Goal: Transaction & Acquisition: Purchase product/service

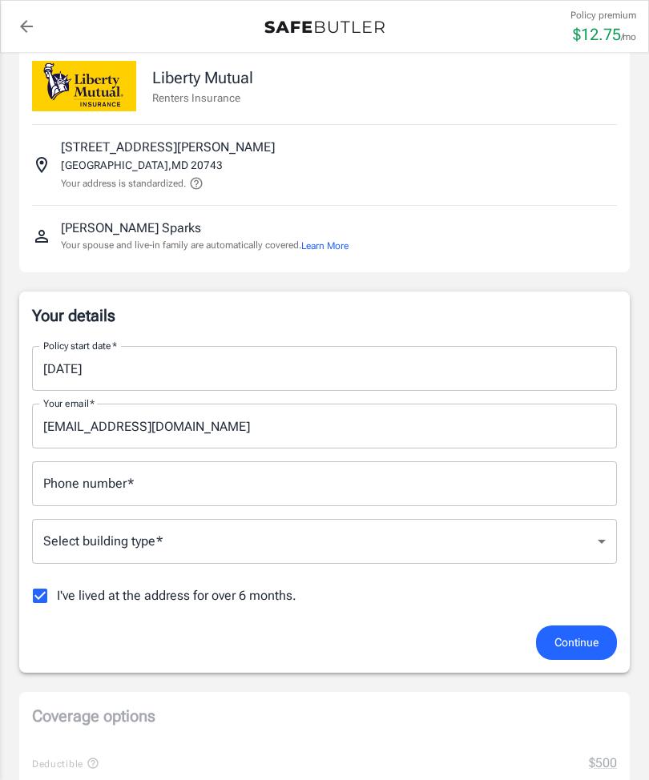
scroll to position [26, 0]
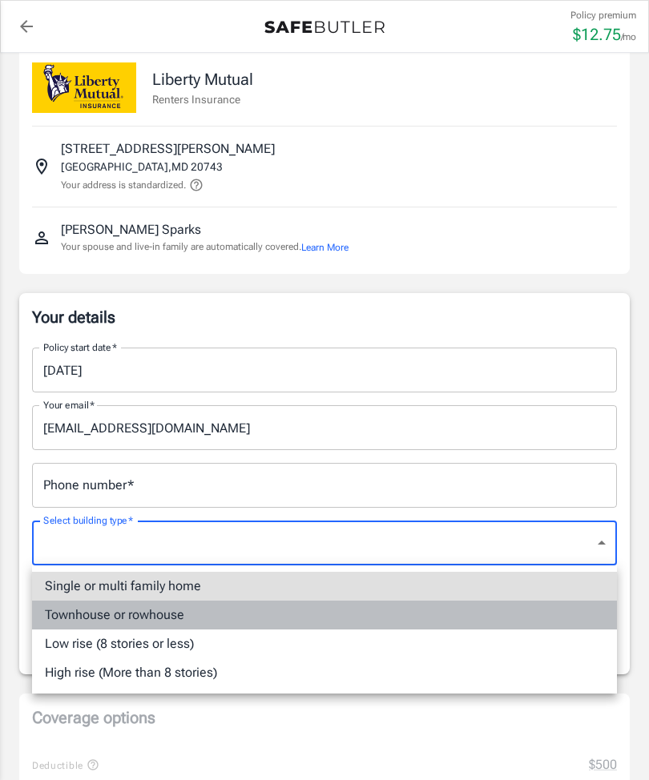
click at [191, 615] on li "Townhouse or rowhouse" at bounding box center [324, 615] width 585 height 29
type input "townhouse"
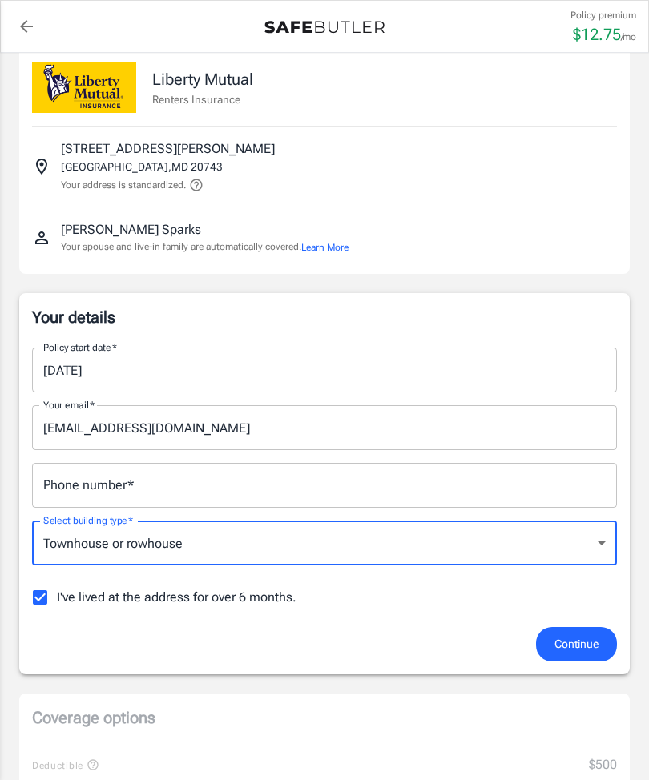
click at [500, 481] on input "Phone number   *" at bounding box center [324, 485] width 585 height 45
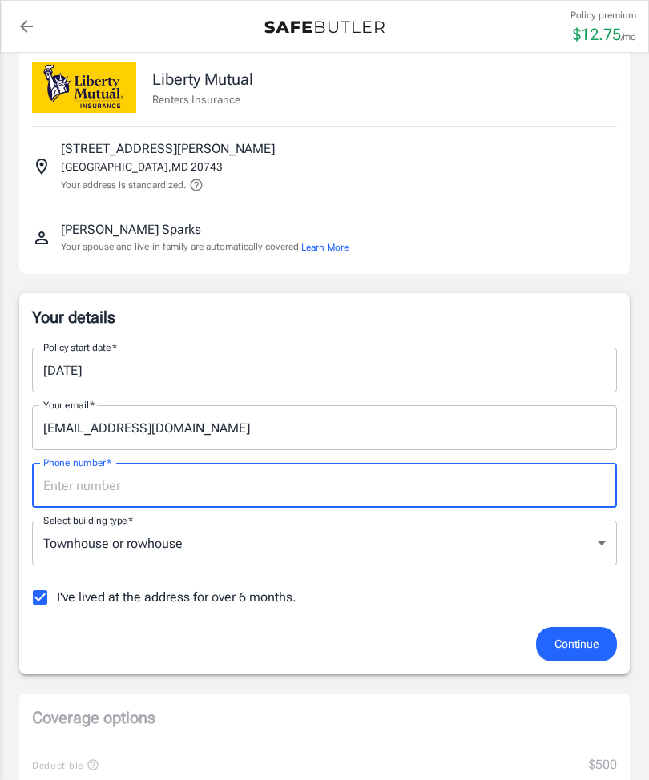
scroll to position [25, 0]
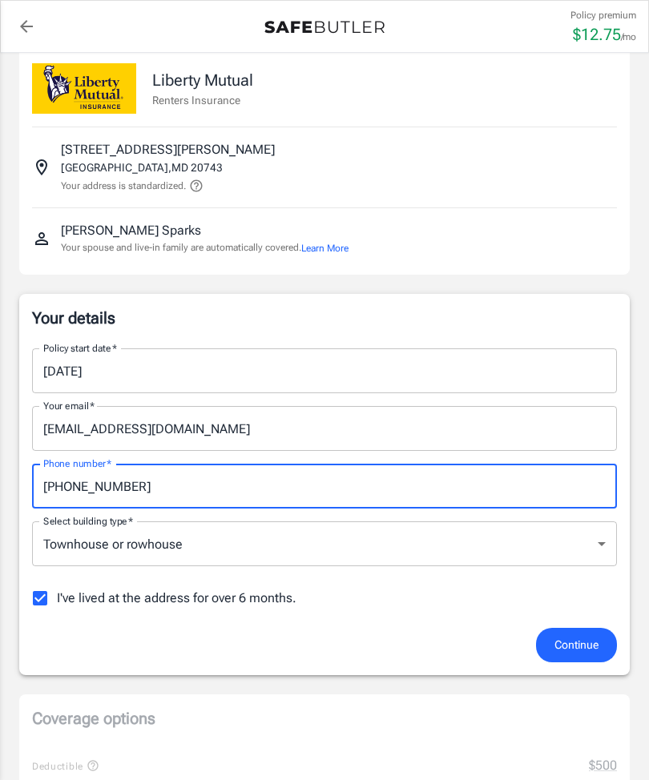
type input "[PHONE_NUMBER]"
click at [570, 321] on p "Your details" at bounding box center [324, 318] width 585 height 22
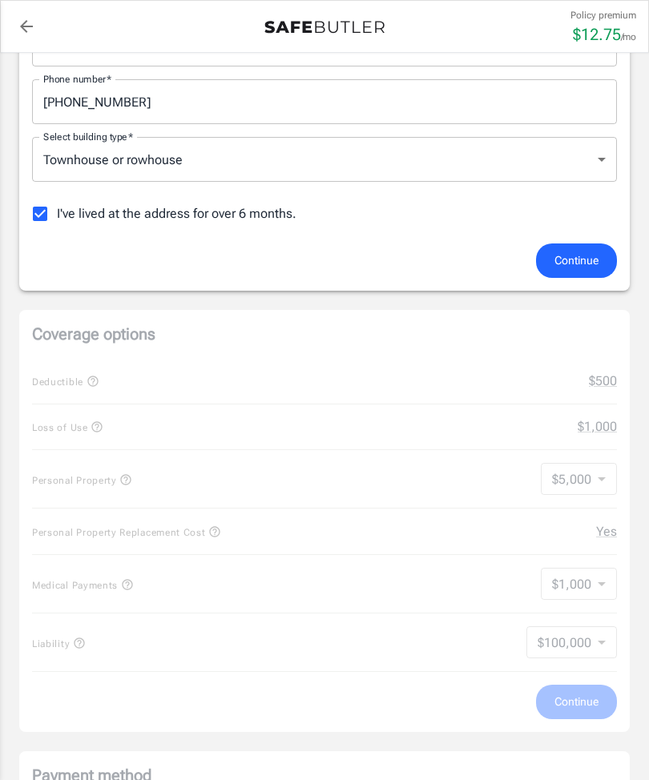
scroll to position [414, 0]
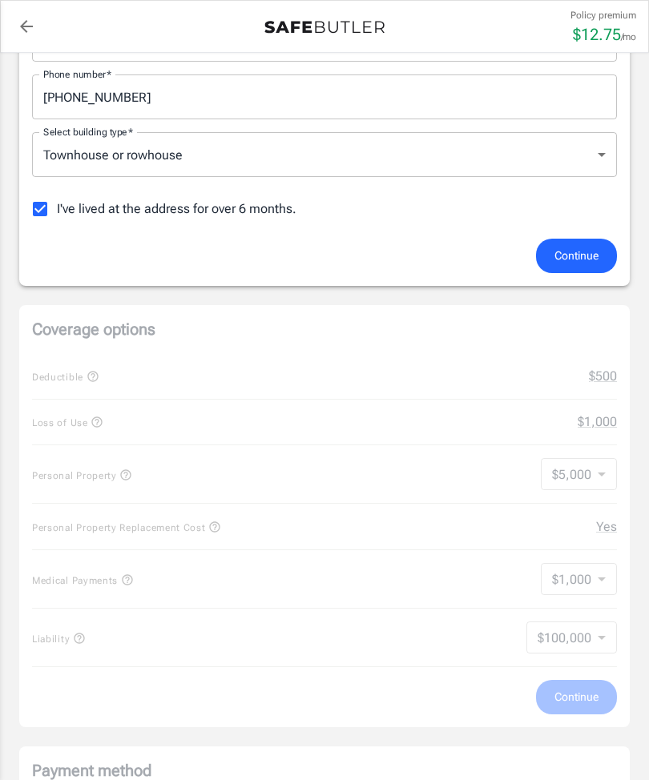
click at [561, 255] on span "Continue" at bounding box center [576, 256] width 44 height 20
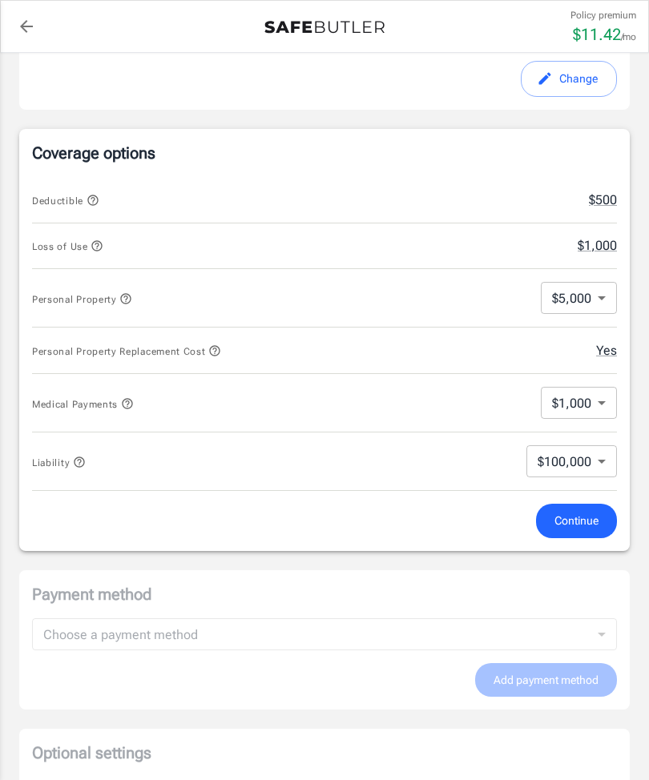
scroll to position [557, 0]
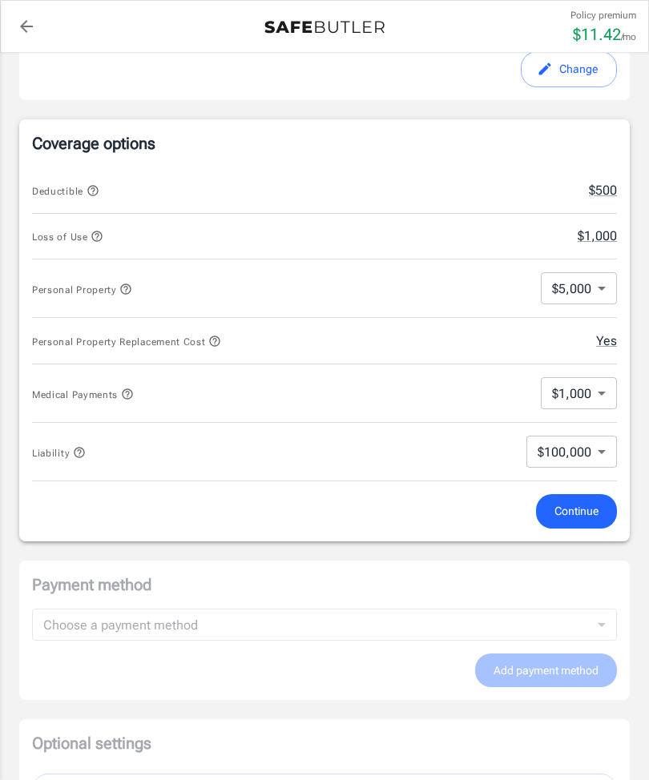
click at [600, 284] on body "Policy premium $ 11.42 /mo Liberty Mutual Renters Insurance [STREET_ADDRESS][PE…" at bounding box center [324, 456] width 649 height 2026
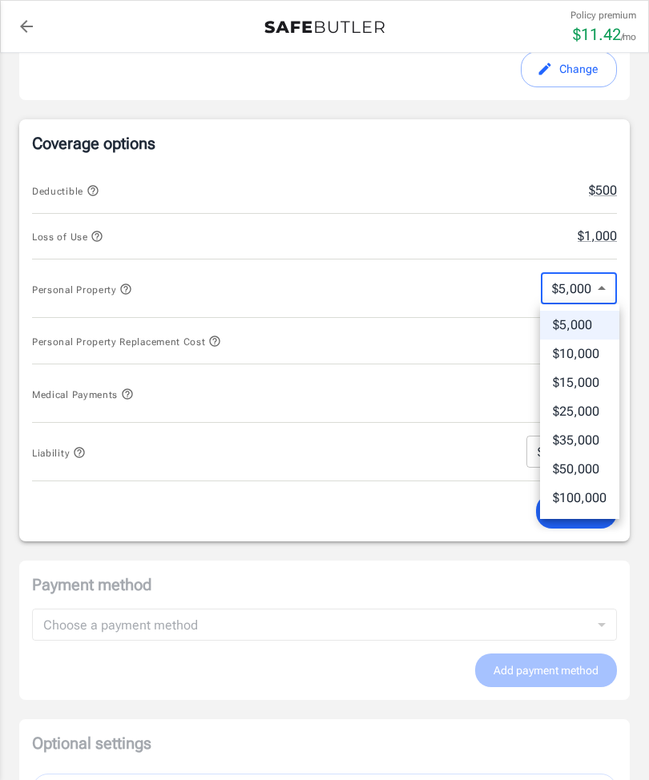
click at [475, 292] on div at bounding box center [324, 390] width 649 height 780
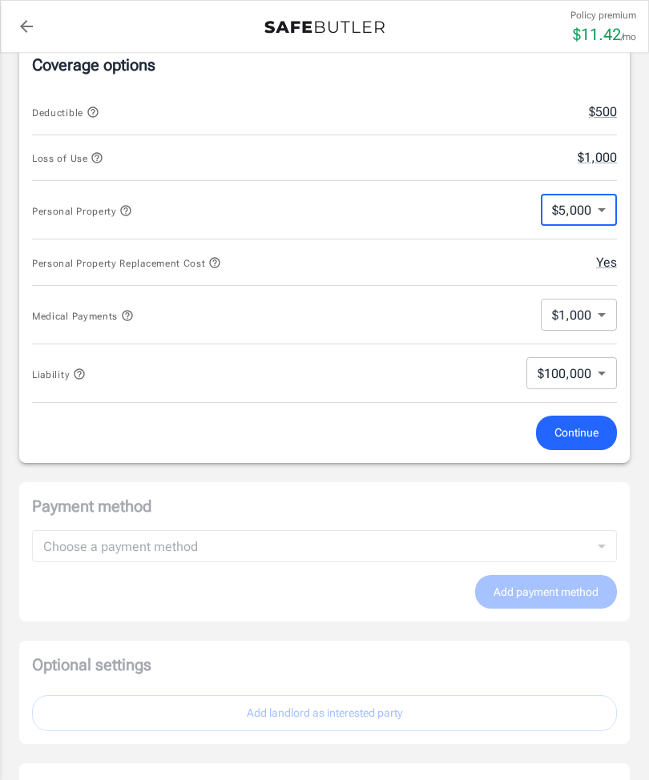
scroll to position [650, 0]
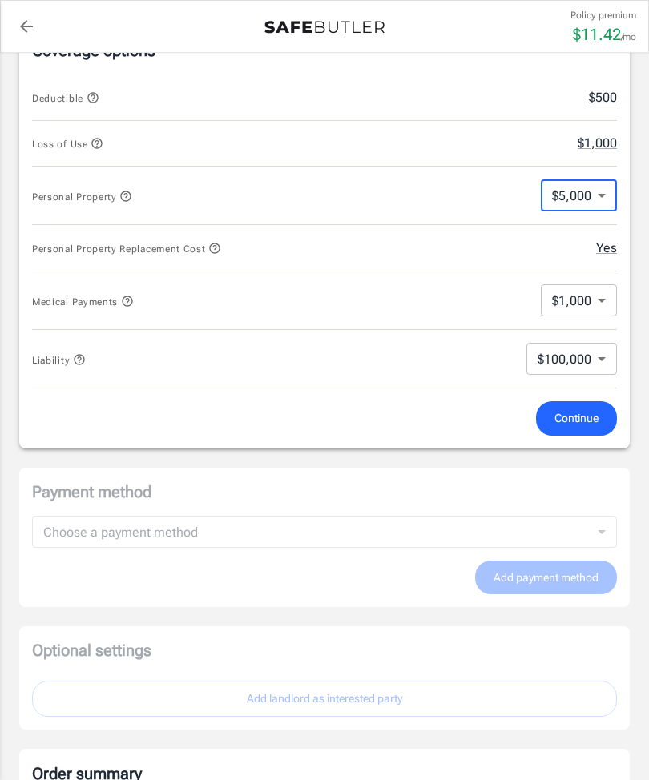
click at [606, 300] on body "Policy premium $ 11.42 /mo Liberty Mutual Renters Insurance [STREET_ADDRESS][PE…" at bounding box center [324, 363] width 649 height 2026
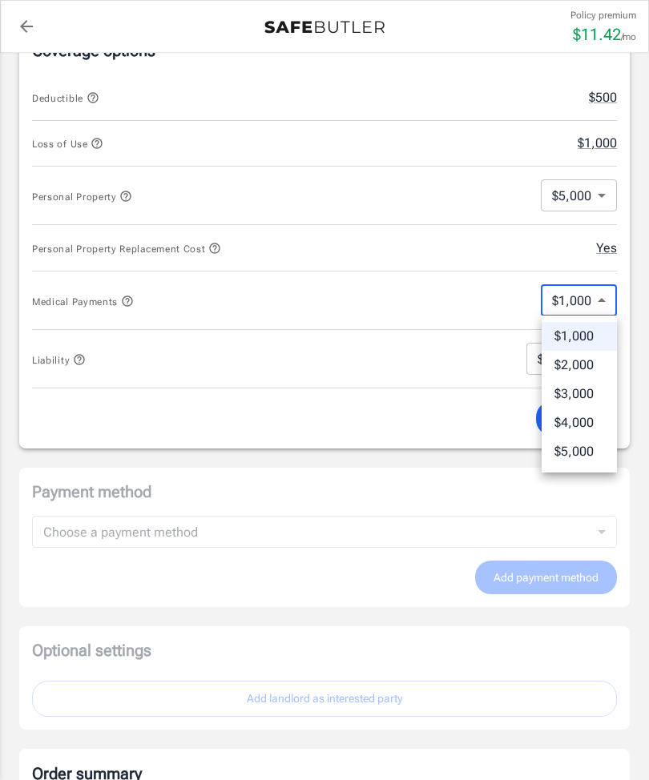
click at [468, 301] on div at bounding box center [324, 390] width 649 height 780
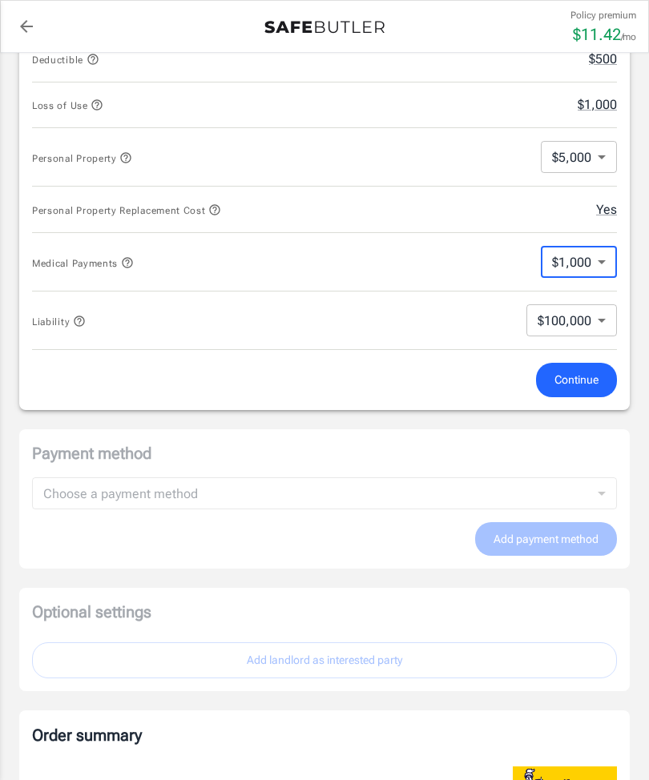
scroll to position [690, 0]
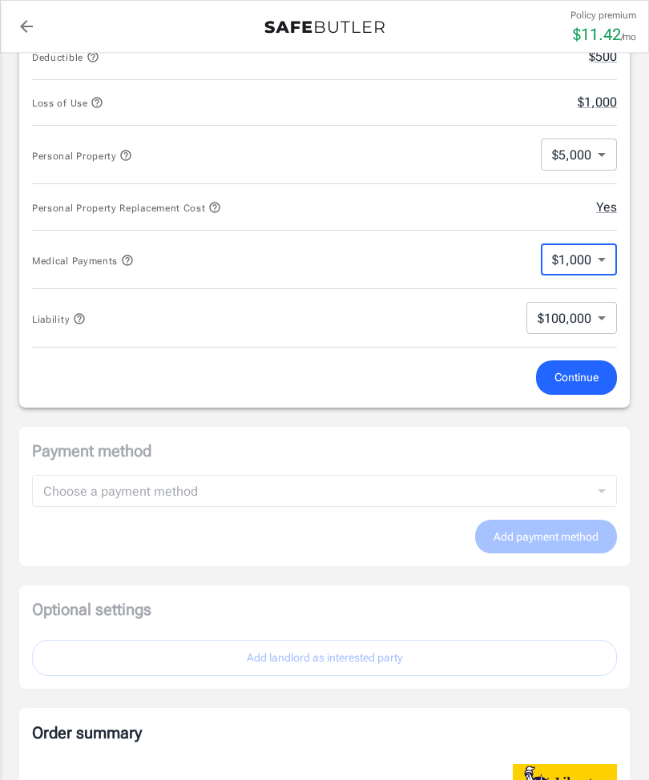
click at [220, 208] on icon "button" at bounding box center [214, 207] width 13 height 13
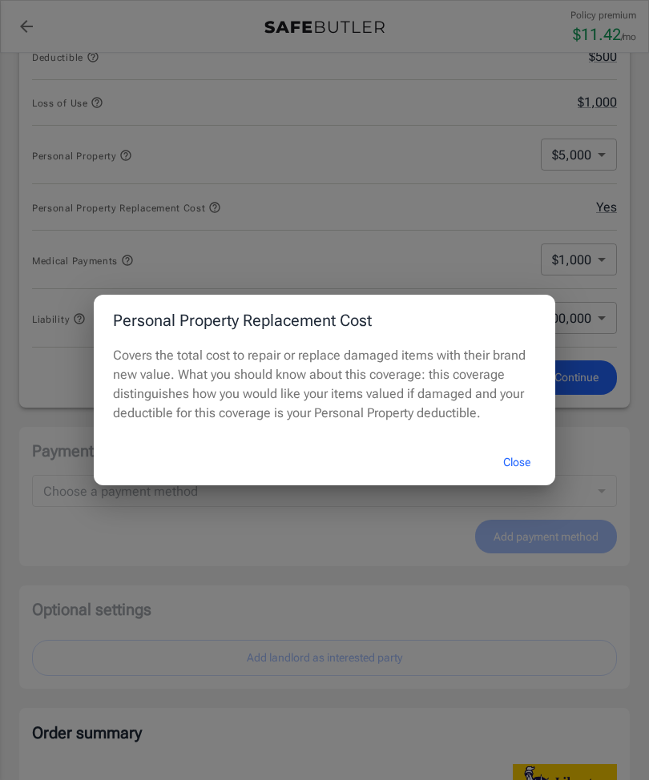
click at [516, 477] on button "Close" at bounding box center [517, 462] width 64 height 34
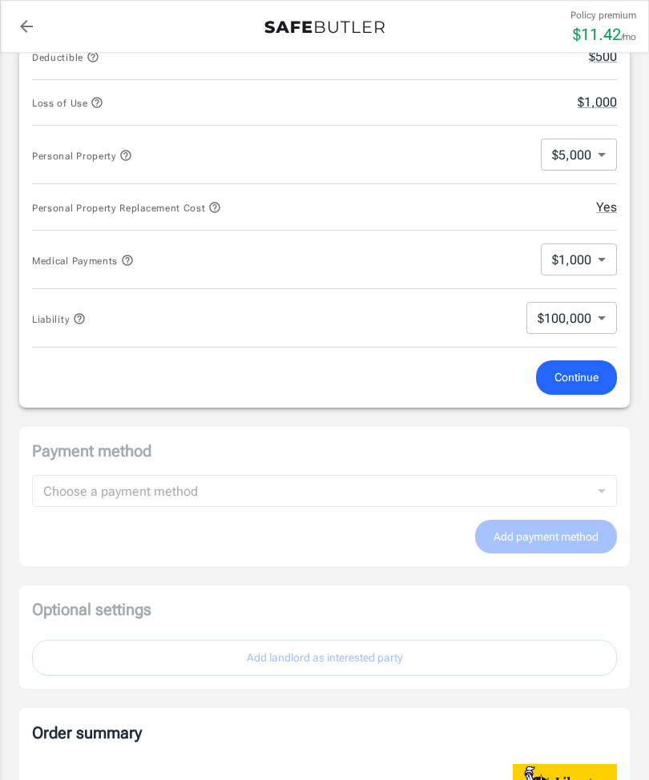
click at [126, 264] on icon "button" at bounding box center [127, 260] width 13 height 13
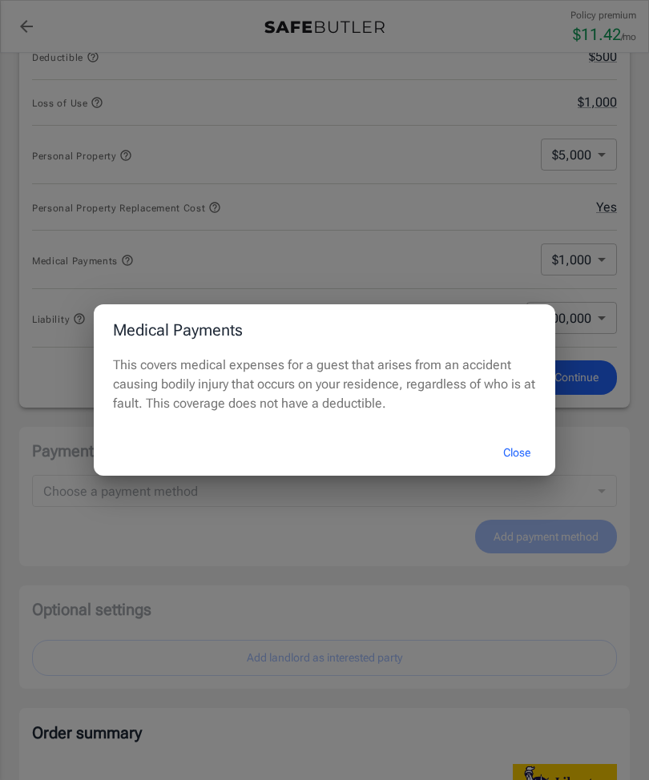
click at [519, 470] on button "Close" at bounding box center [517, 453] width 64 height 34
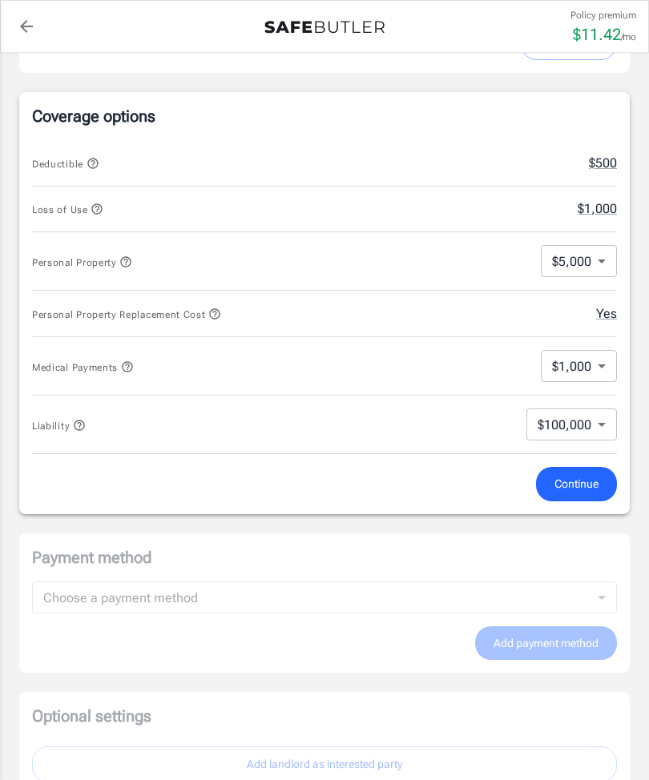
scroll to position [575, 0]
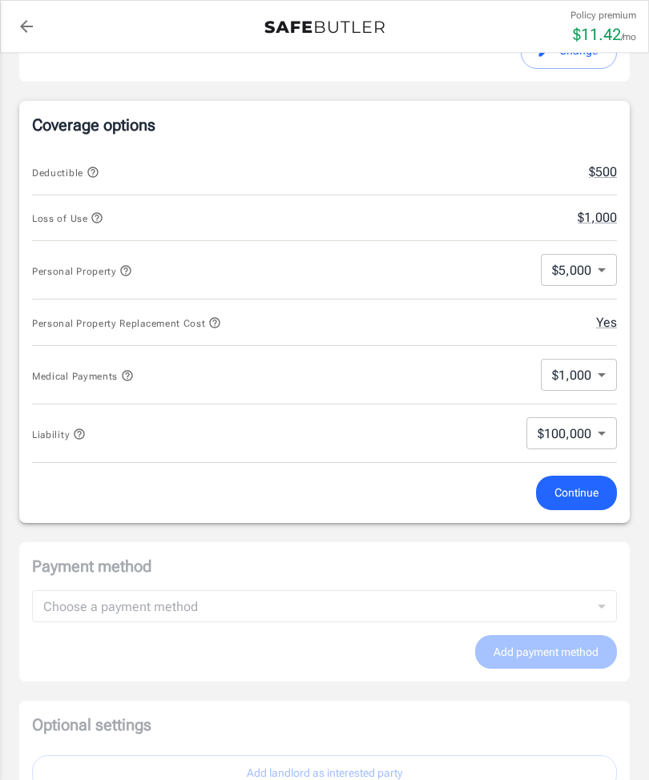
click at [74, 431] on icon "button" at bounding box center [79, 434] width 13 height 13
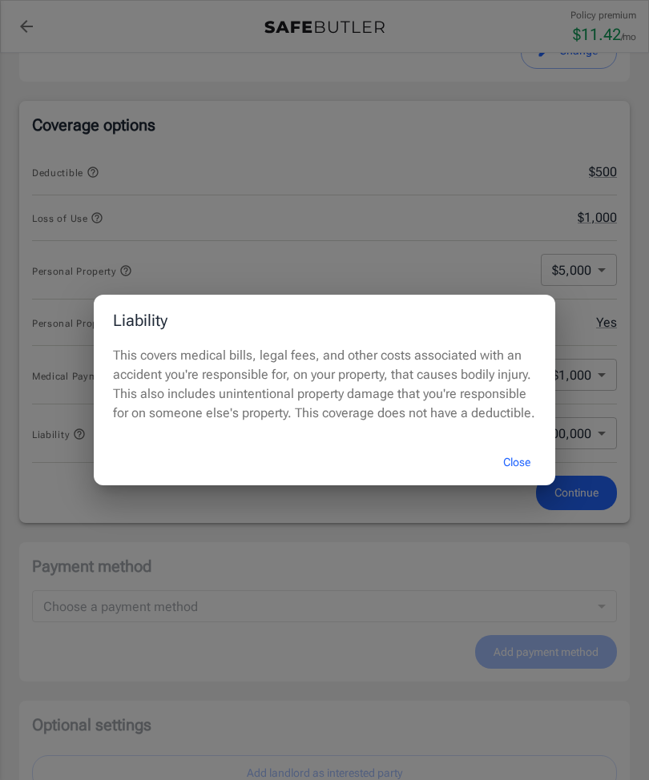
click at [510, 480] on button "Close" at bounding box center [517, 462] width 64 height 34
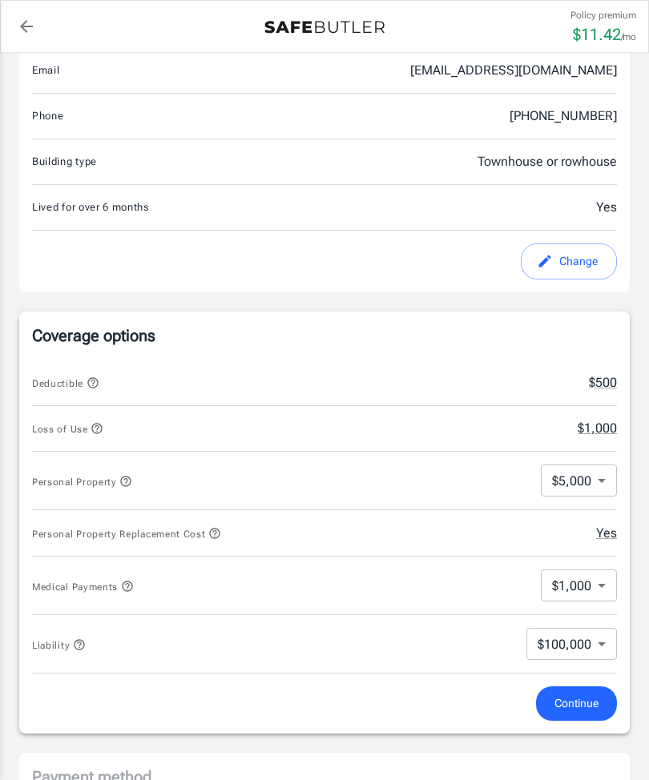
scroll to position [366, 0]
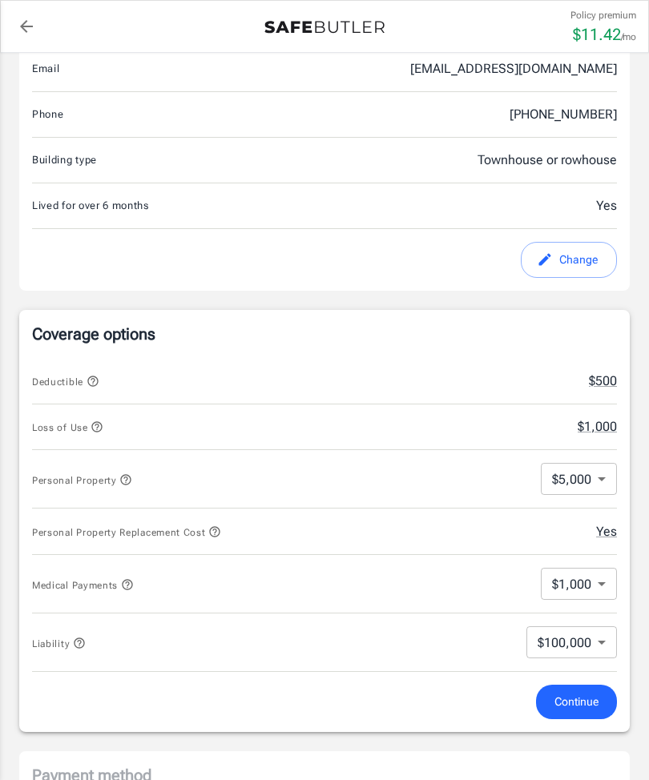
click at [93, 377] on icon "button" at bounding box center [92, 381] width 10 height 10
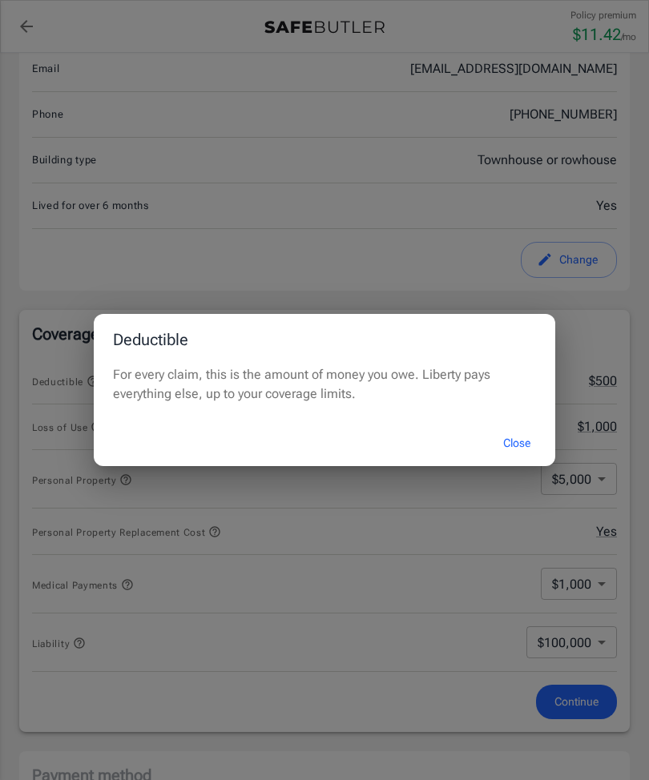
click at [468, 320] on div "Deductible For every claim, this is the amount of money you owe. Liberty pays e…" at bounding box center [324, 390] width 649 height 780
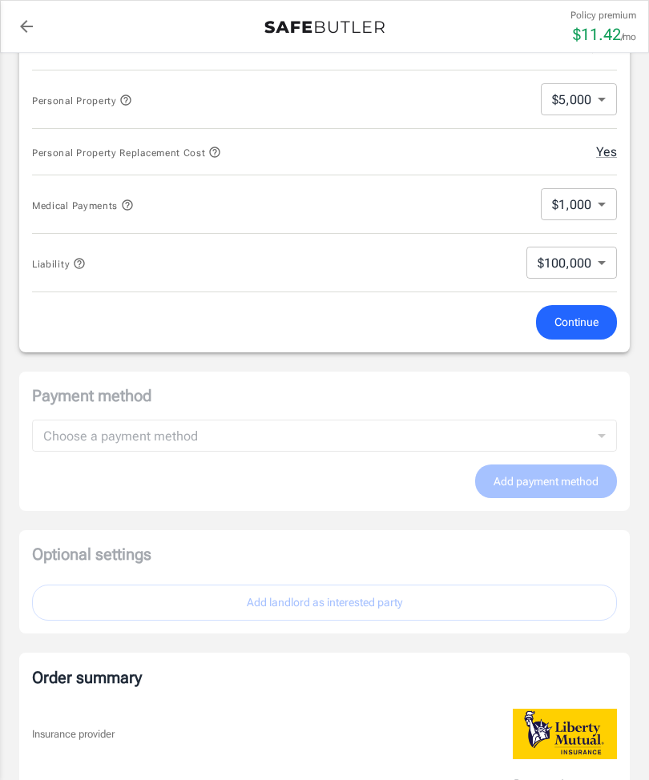
scroll to position [751, 0]
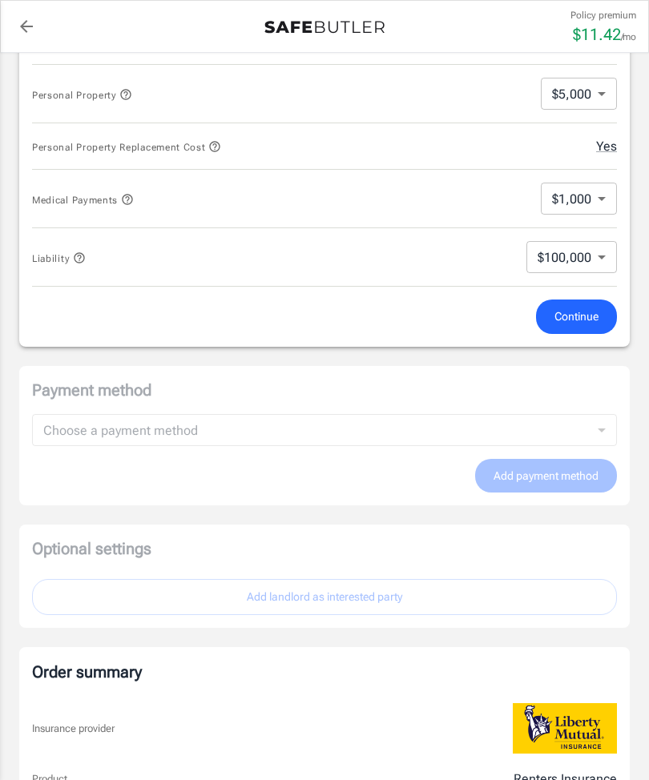
click at [558, 313] on span "Continue" at bounding box center [576, 317] width 44 height 20
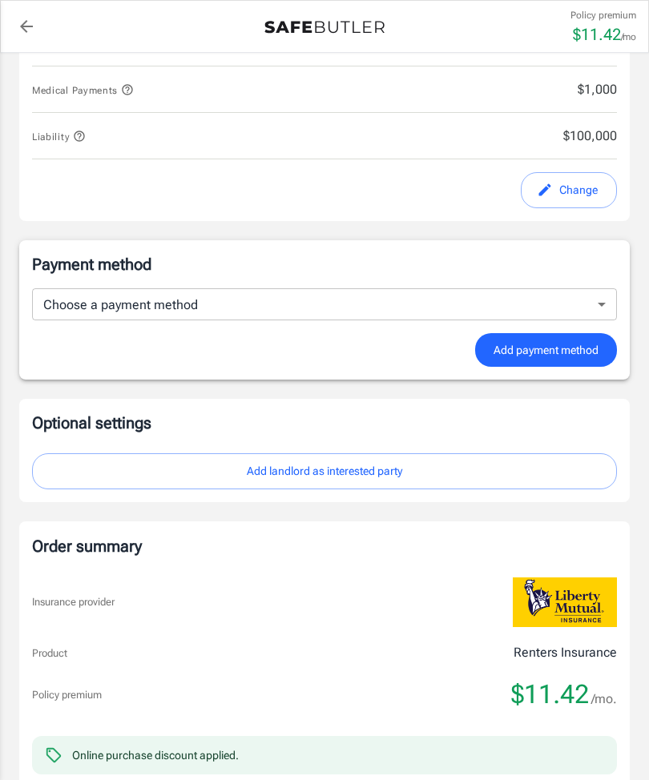
scroll to position [842, 0]
